Goal: Task Accomplishment & Management: Use online tool/utility

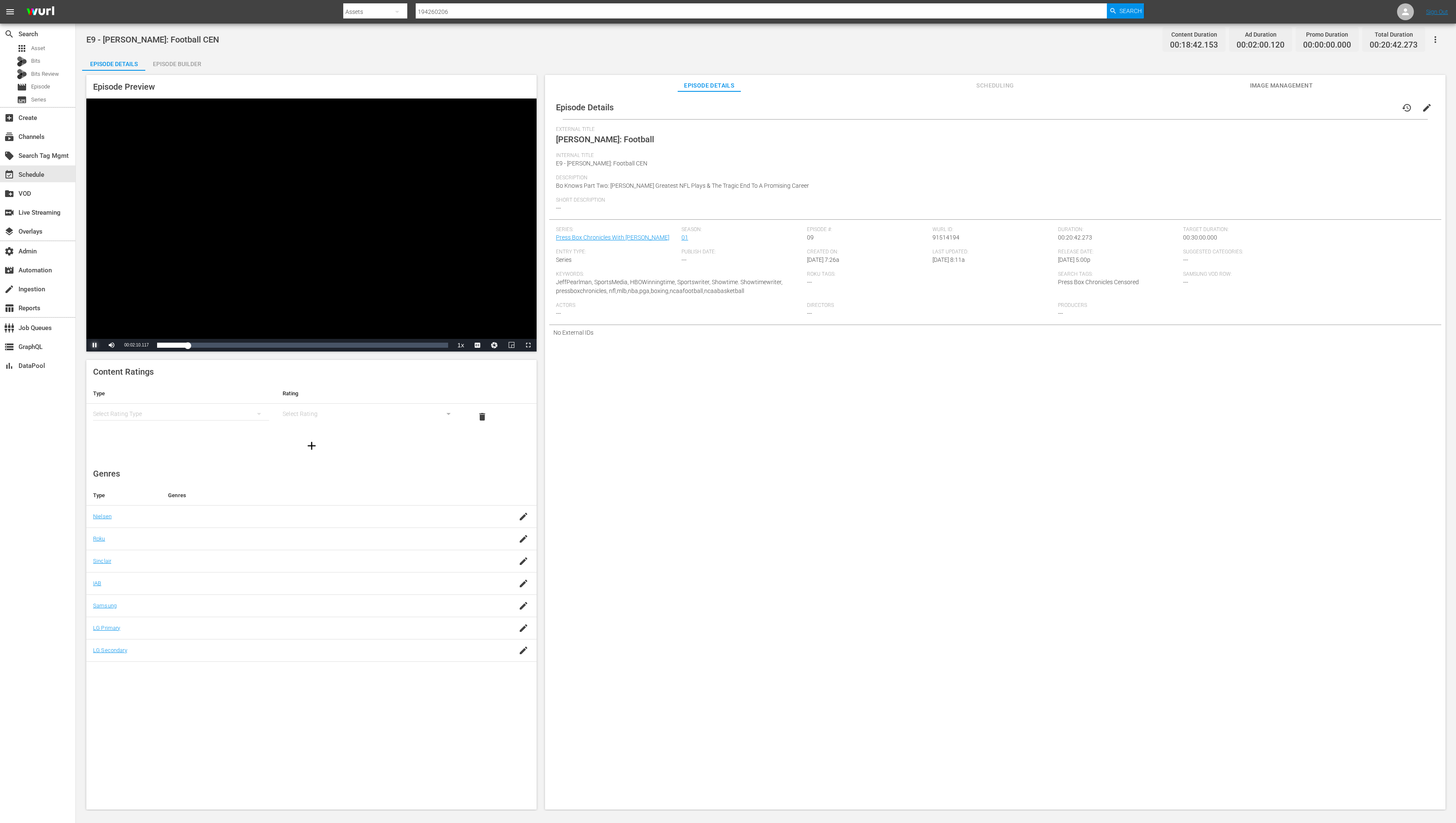
click at [95, 345] on span "Video Player" at bounding box center [95, 345] width 0 height 0
click at [491, 9] on input "194260206" at bounding box center [761, 12] width 691 height 21
paste input "34621515"
type input "134621515"
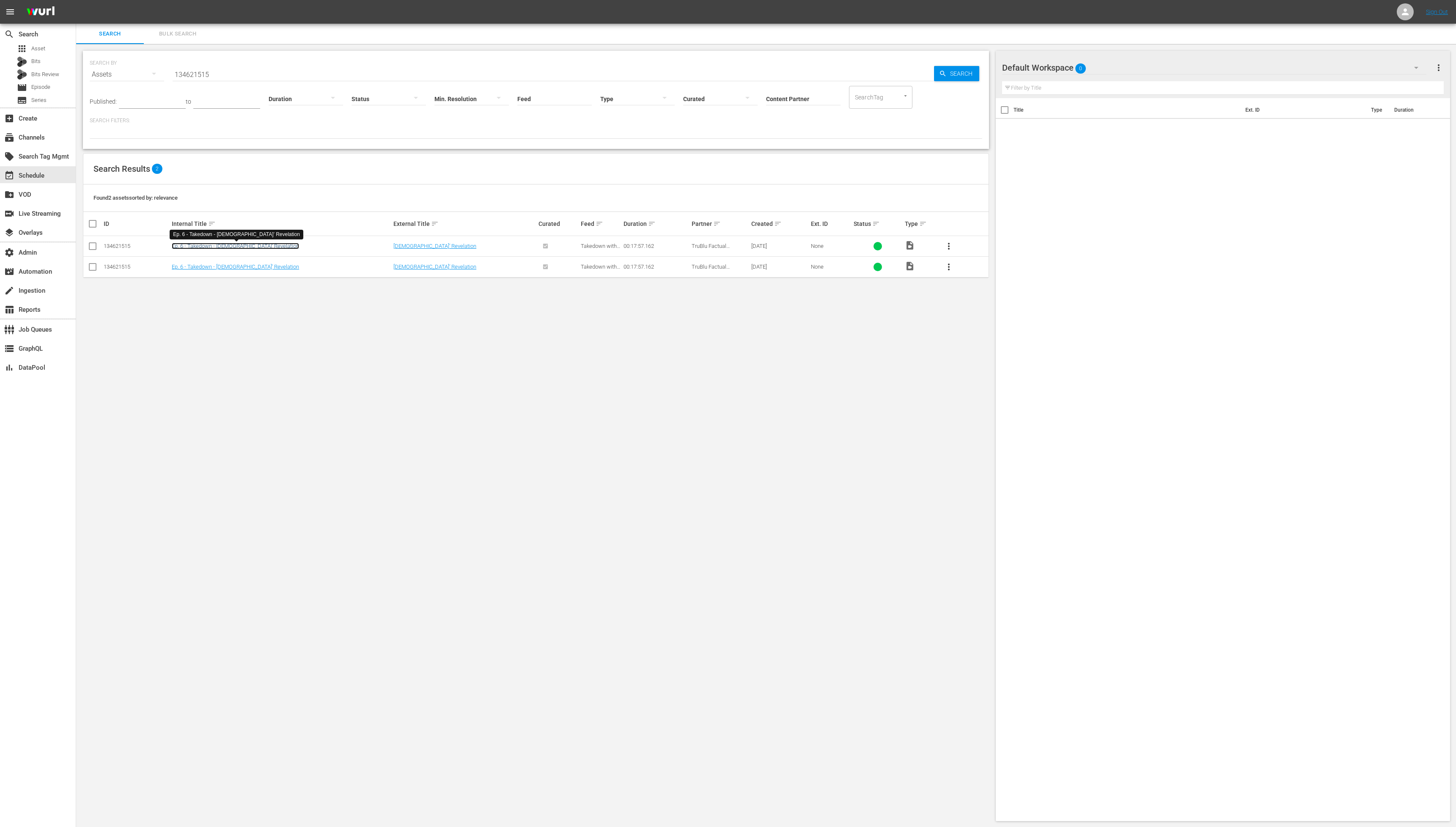
click at [229, 247] on link "Ep. 6 - Takedown - [DEMOGRAPHIC_DATA]’ Revelation" at bounding box center [235, 246] width 127 height 6
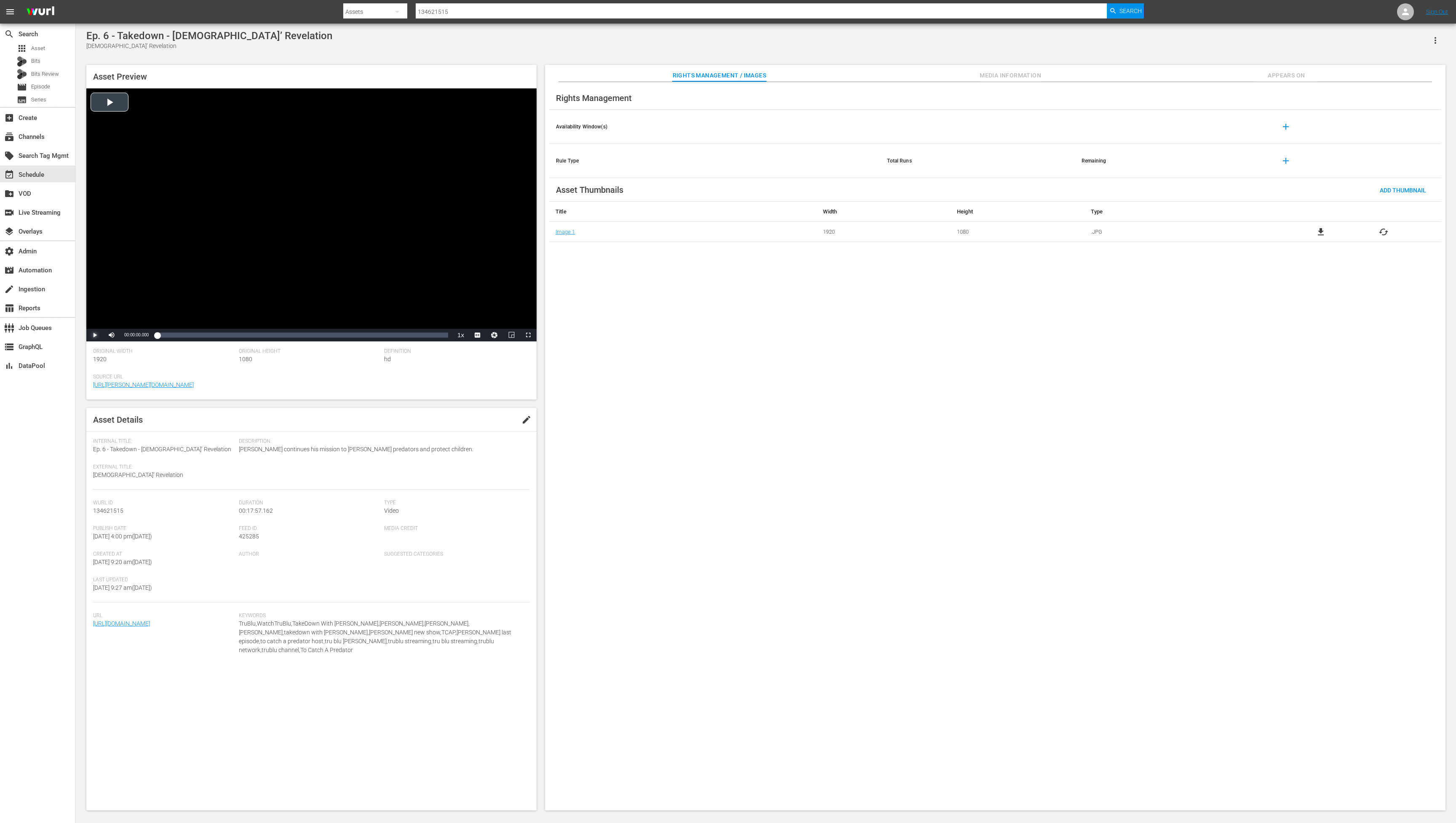
click at [95, 335] on span "Video Player" at bounding box center [95, 335] width 0 height 0
click at [111, 335] on span "Video Player" at bounding box center [111, 335] width 0 height 0
click at [187, 335] on div "Loaded : 2.78% 00:01:41.914 00:00:04.641" at bounding box center [302, 335] width 291 height 9
click at [220, 334] on div "00:03:53.826" at bounding box center [220, 335] width 0 height 9
click at [260, 336] on div "Loaded : 22.85% 00:06:18.799 00:03:54.828" at bounding box center [302, 335] width 291 height 9
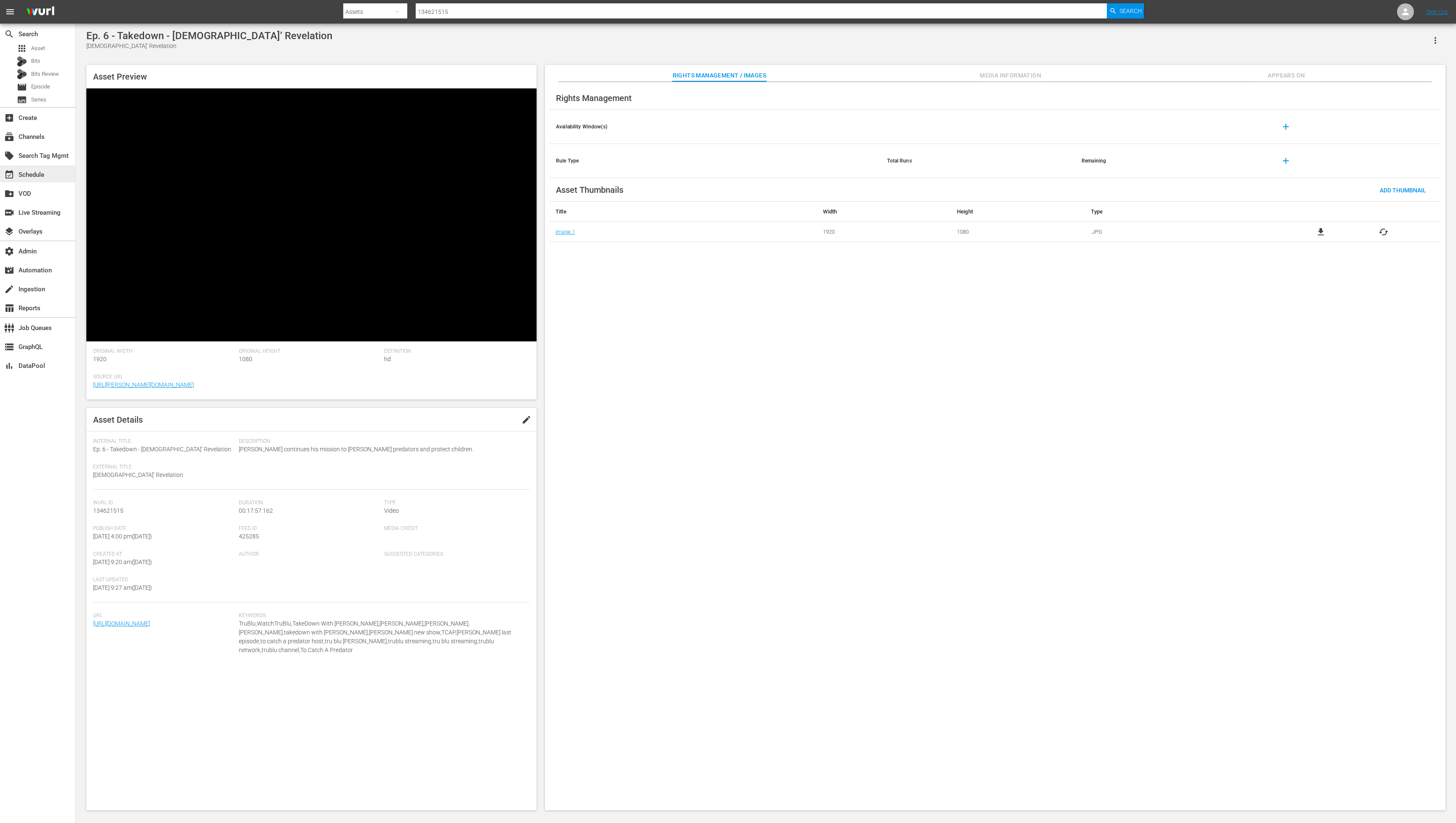
click at [39, 177] on div "event_available Schedule" at bounding box center [23, 173] width 47 height 8
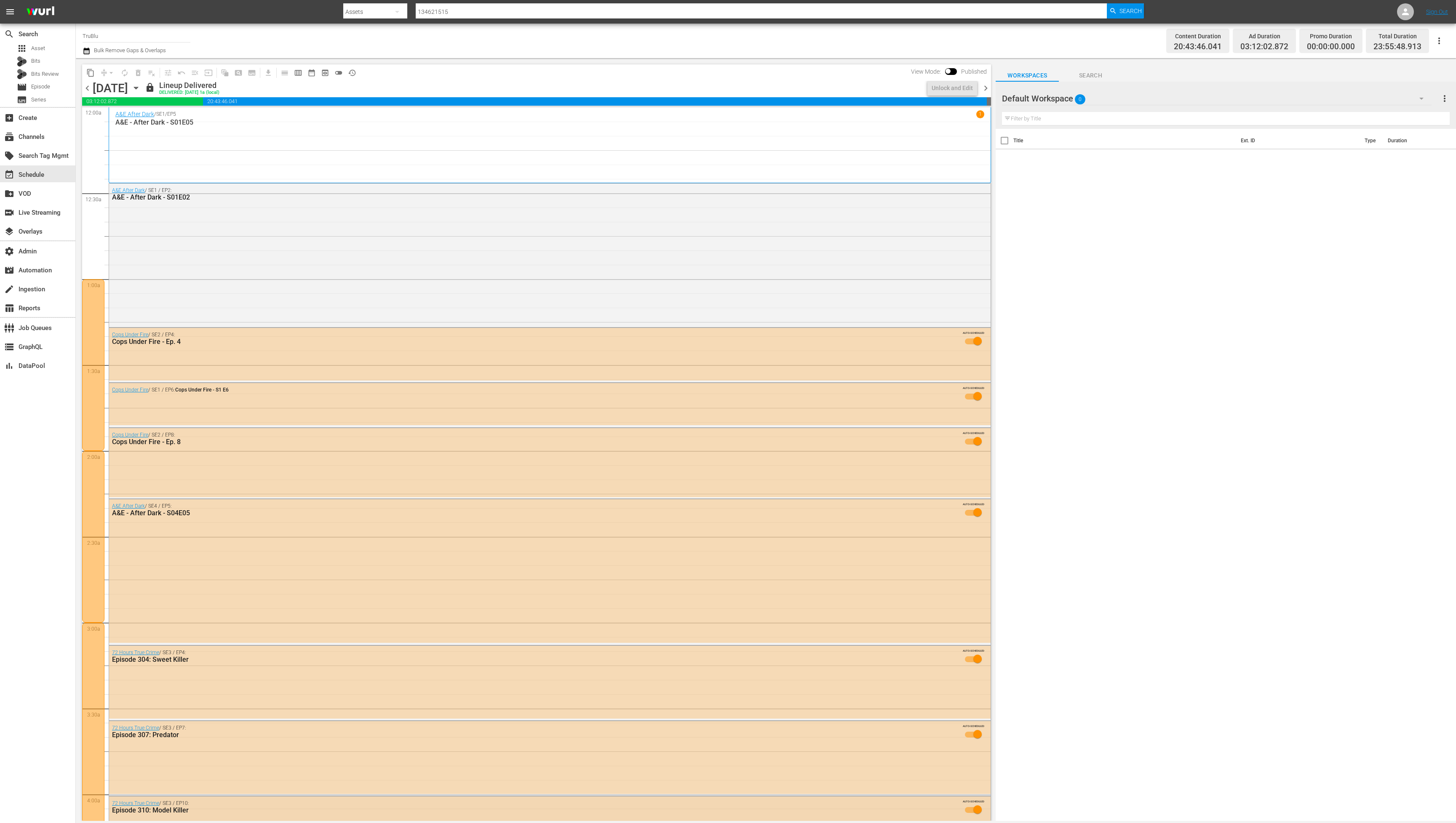
drag, startPoint x: 337, startPoint y: 532, endPoint x: 341, endPoint y: 521, distance: 11.7
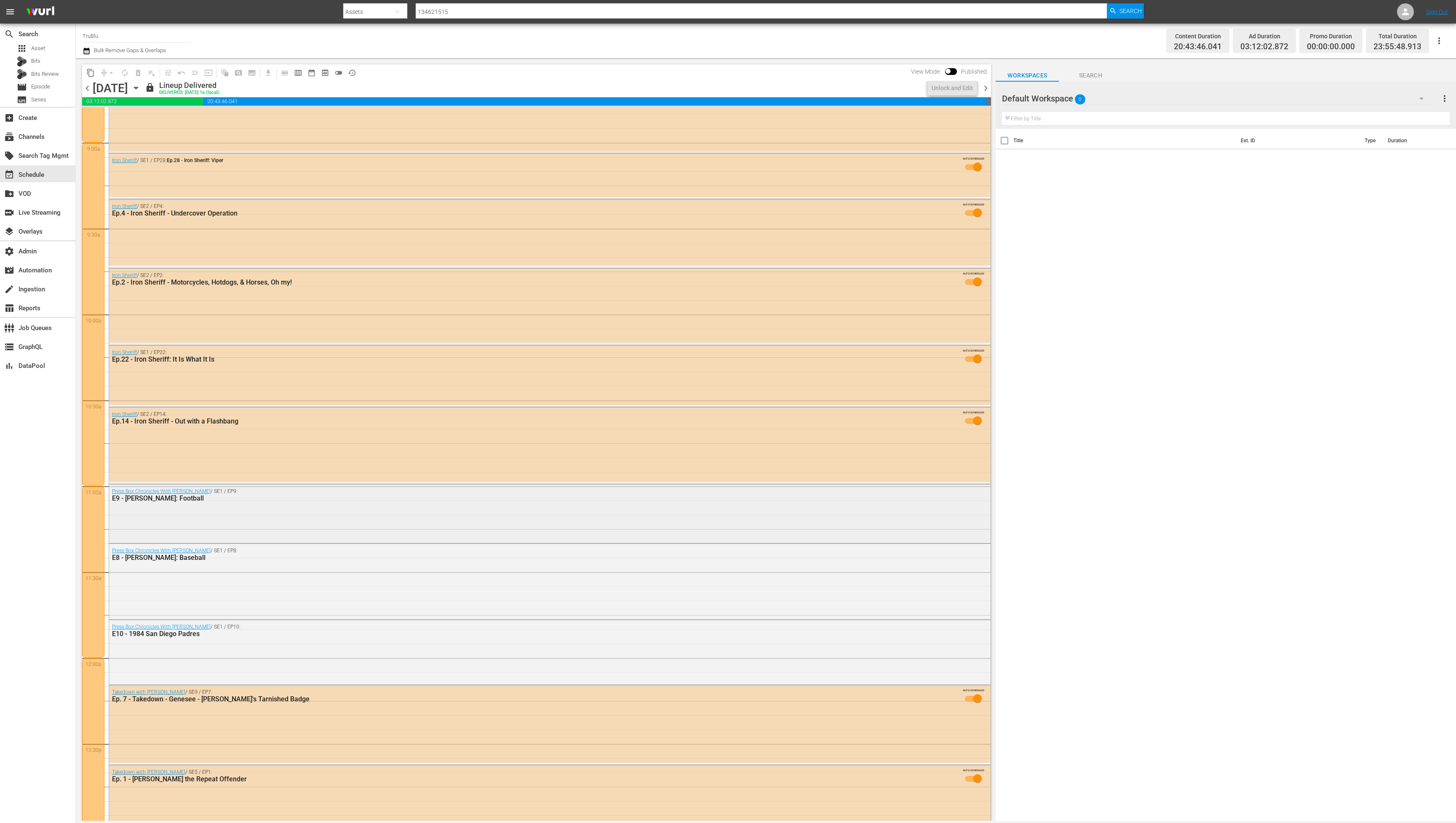
scroll to position [1517, 0]
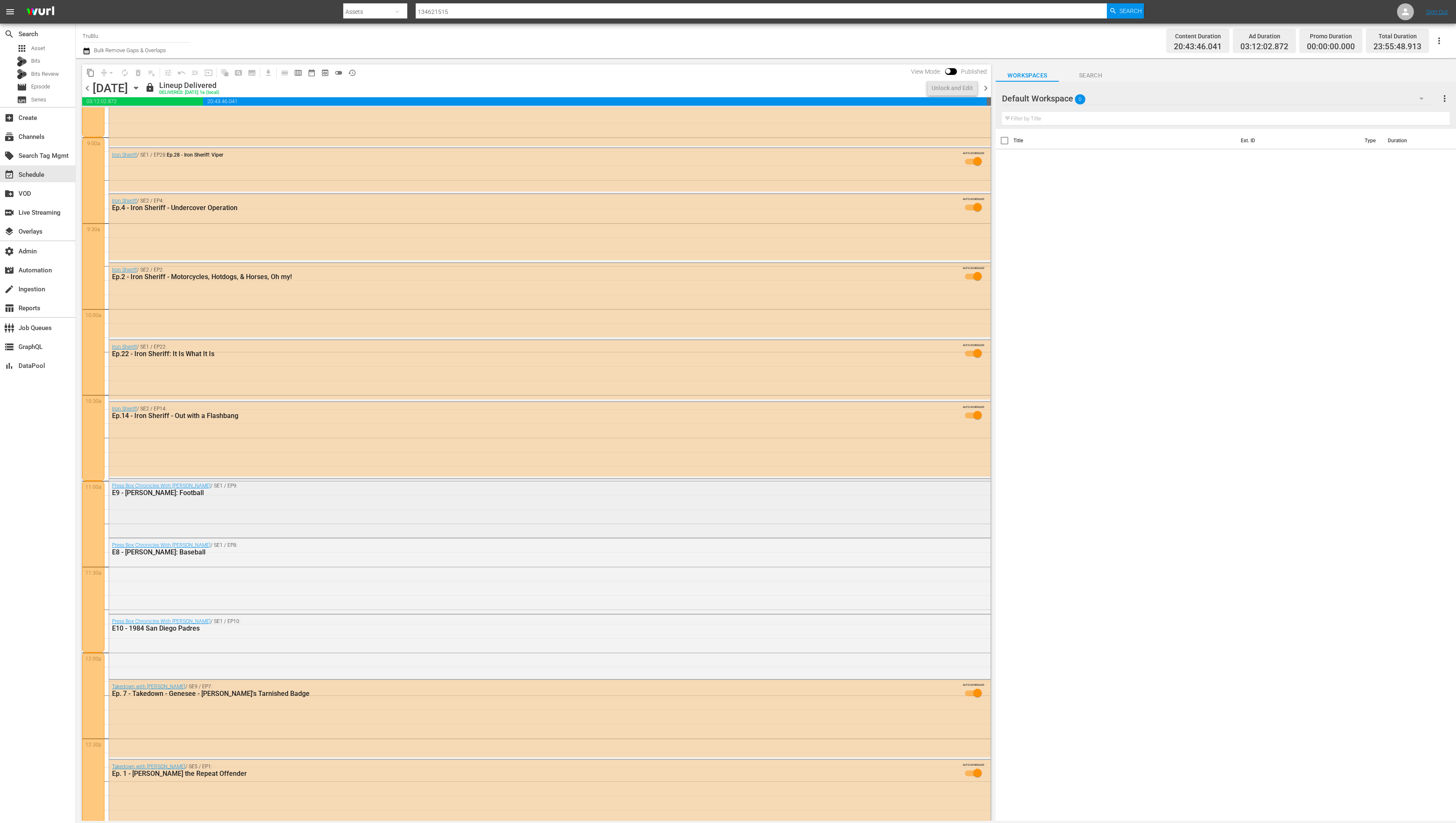
click at [297, 512] on div "Press Box Chronicles With [PERSON_NAME] / SE1 / EP9: E9 - [PERSON_NAME]: Footba…" at bounding box center [550, 508] width 881 height 57
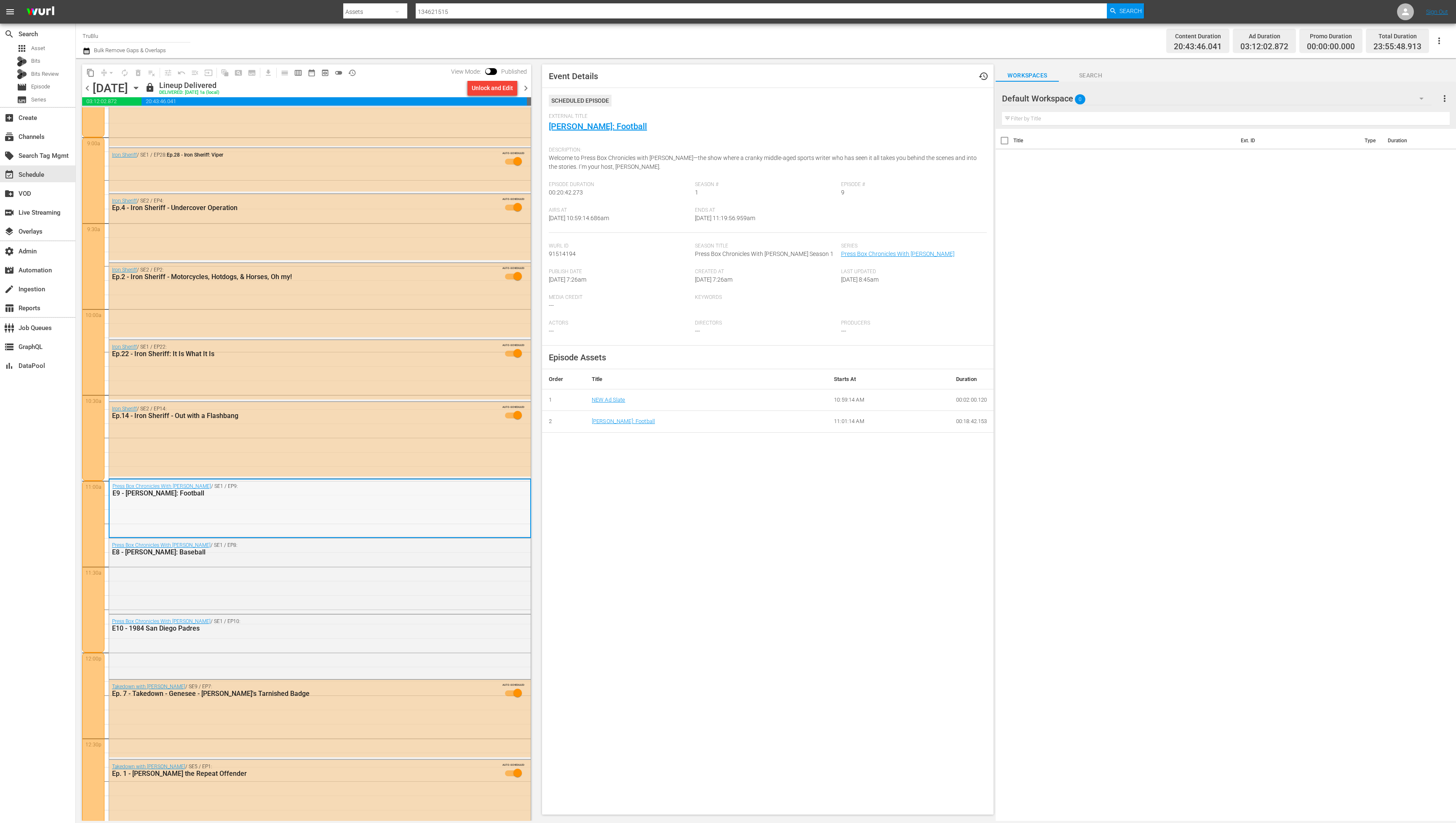
click at [290, 511] on div "Press Box Chronicles With [PERSON_NAME] / SE1 / EP9: E9 - [PERSON_NAME]: Footba…" at bounding box center [320, 508] width 421 height 57
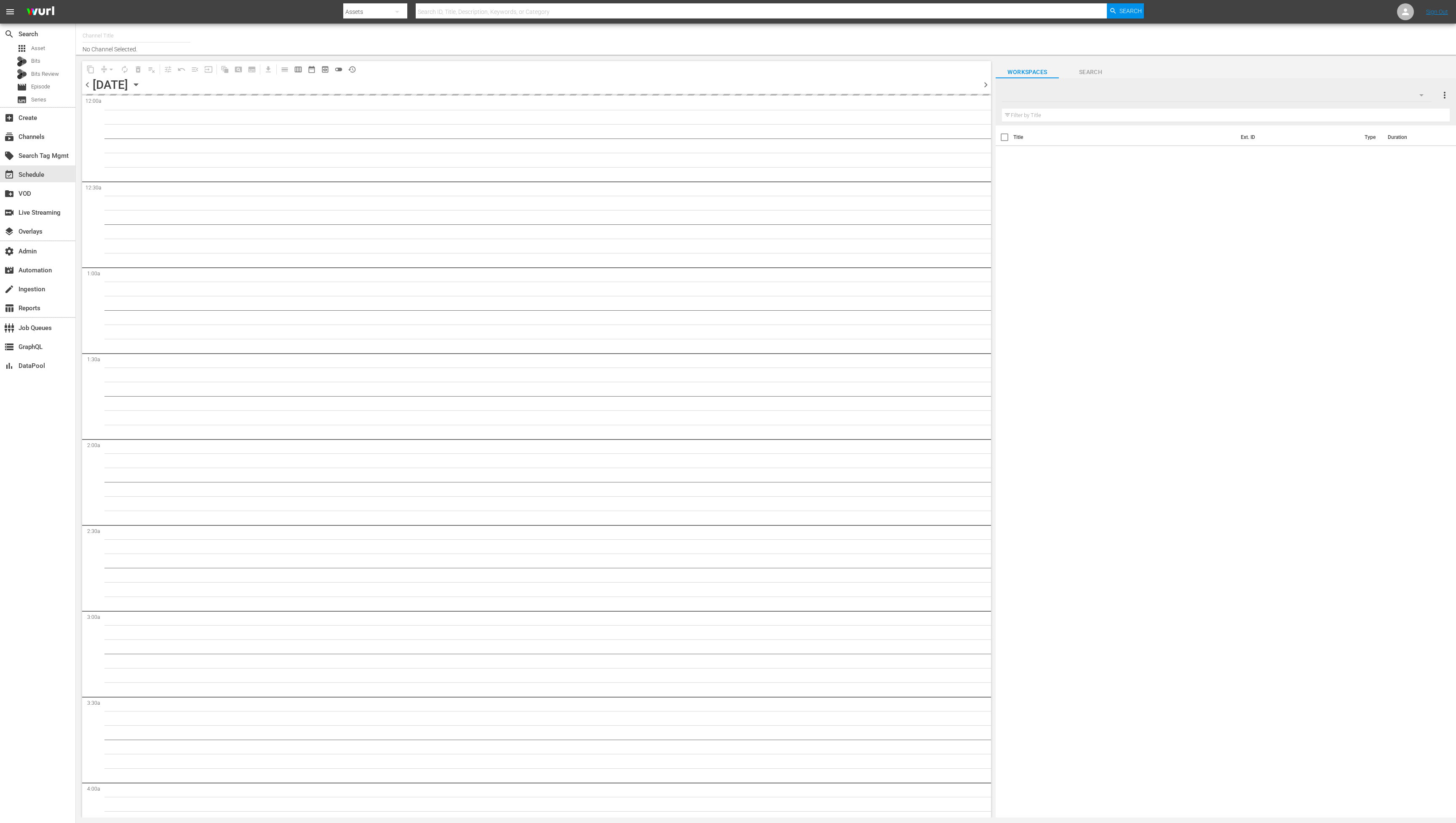
type input "TruBlu (1565)"
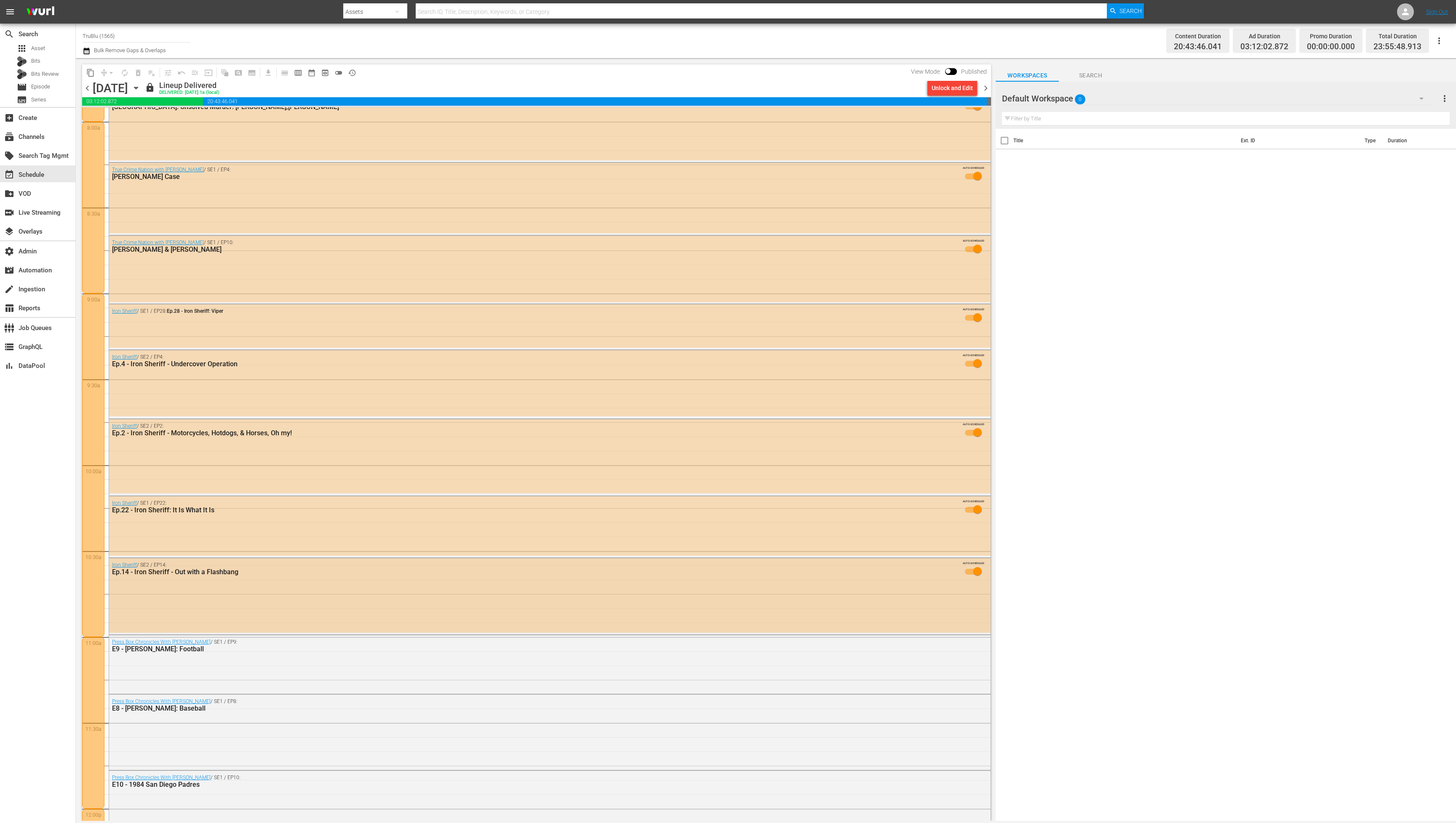
scroll to position [1370, 0]
